Goal: Information Seeking & Learning: Check status

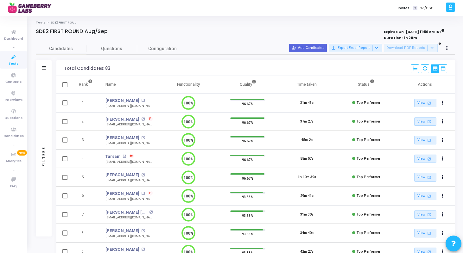
click at [117, 107] on div "[EMAIL_ADDRESS][DOMAIN_NAME]" at bounding box center [129, 106] width 47 height 5
click at [123, 144] on div "[EMAIL_ADDRESS][DOMAIN_NAME]" at bounding box center [129, 143] width 47 height 5
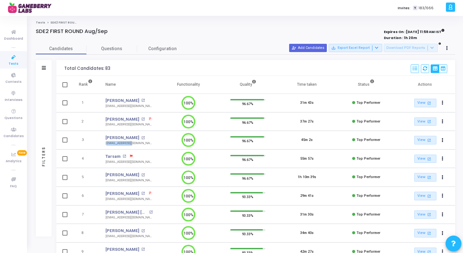
click at [123, 144] on div "[EMAIL_ADDRESS][DOMAIN_NAME]" at bounding box center [129, 143] width 47 height 5
click at [47, 69] on div "Filters" at bounding box center [44, 68] width 16 height 16
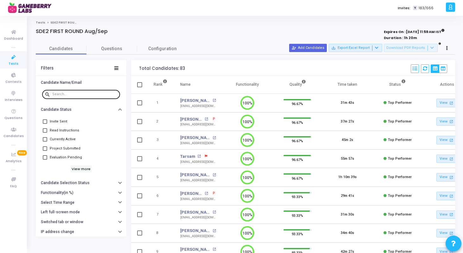
click at [76, 92] on input "text" at bounding box center [84, 94] width 65 height 4
paste input "[EMAIL_ADDRESS][DOMAIN_NAME]"
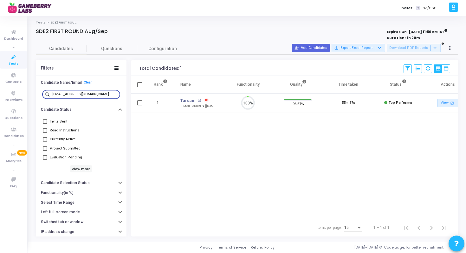
scroll to position [13, 16]
click at [441, 102] on link "View open_in_new" at bounding box center [448, 103] width 22 height 9
click at [75, 93] on input "[EMAIL_ADDRESS][DOMAIN_NAME]" at bounding box center [84, 94] width 65 height 4
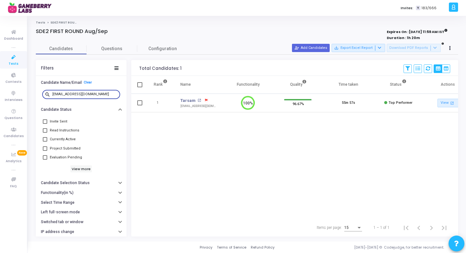
paste input "[EMAIL_ADDRESS][DOMAIN_NAME]"
paste input "meghaljangra"
paste input "arjavdongaonkar"
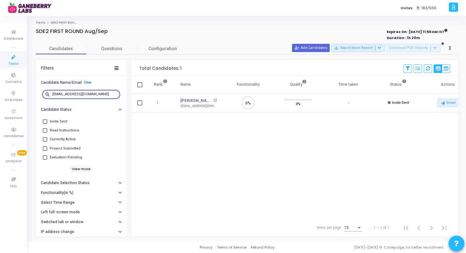
scroll to position [13, 16]
type input "[EMAIL_ADDRESS][DOMAIN_NAME]"
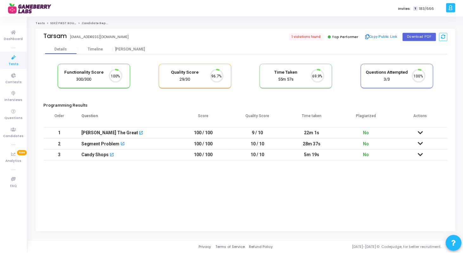
scroll to position [13, 16]
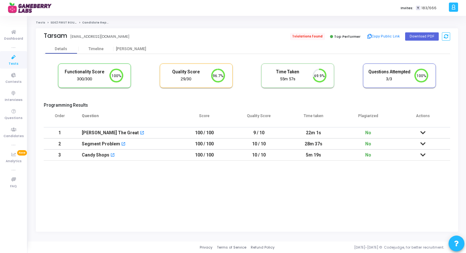
click at [308, 35] on span "1 violations found" at bounding box center [307, 36] width 35 height 7
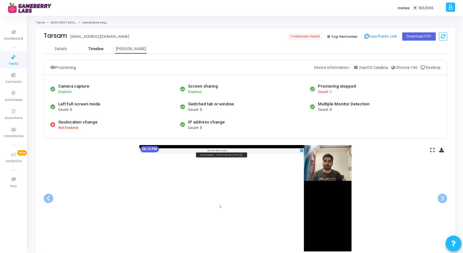
click at [104, 49] on div "Timeline" at bounding box center [96, 49] width 35 height 5
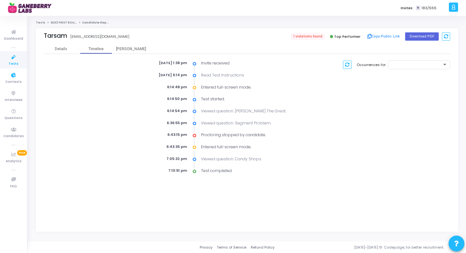
click at [11, 61] on icon at bounding box center [13, 57] width 13 height 8
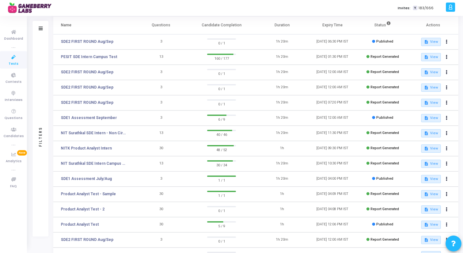
scroll to position [85, 0]
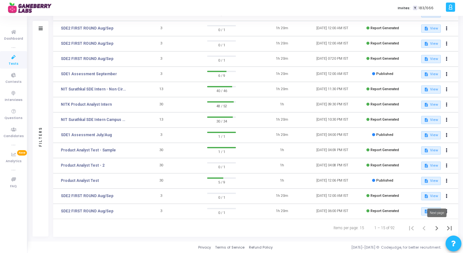
click at [436, 228] on icon "Next page" at bounding box center [437, 227] width 9 height 9
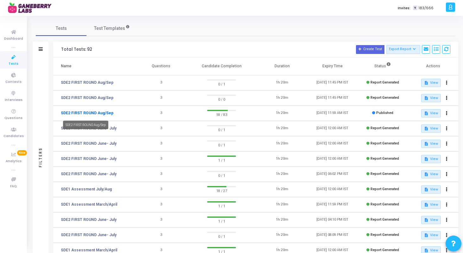
click at [92, 113] on link "SDE2 FIRST ROUND Aug/Sep" at bounding box center [87, 113] width 53 height 6
